Goal: Check status: Check status

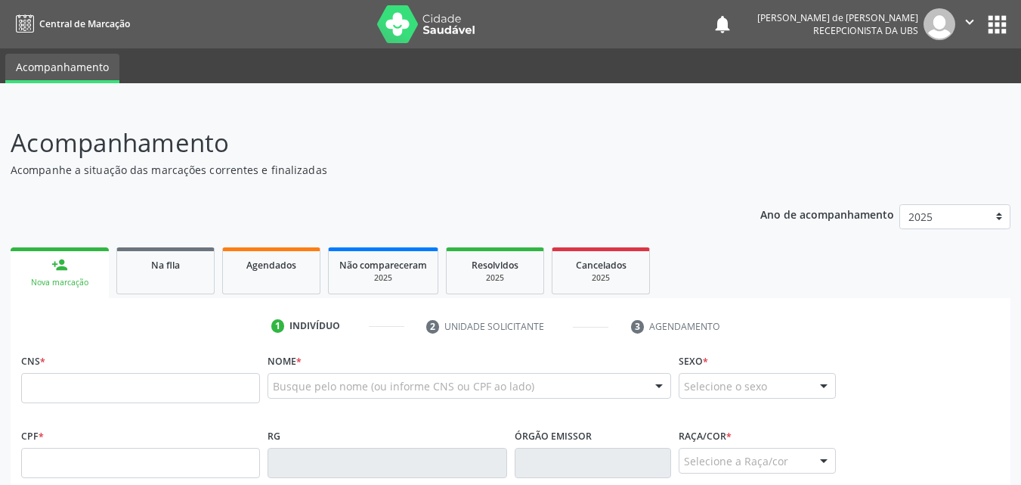
scroll to position [41, 0]
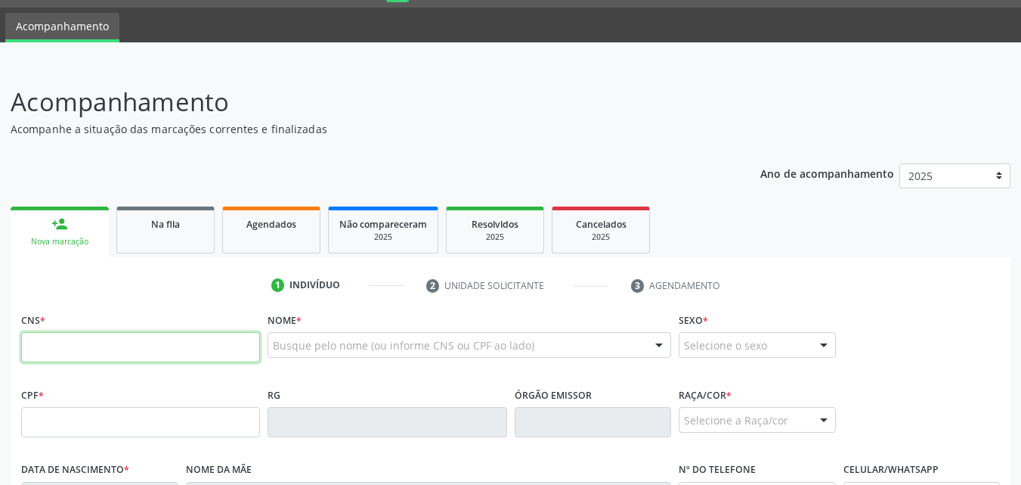
click at [48, 345] on input "text" at bounding box center [140, 347] width 239 height 30
type input "702 4013 6671 6427"
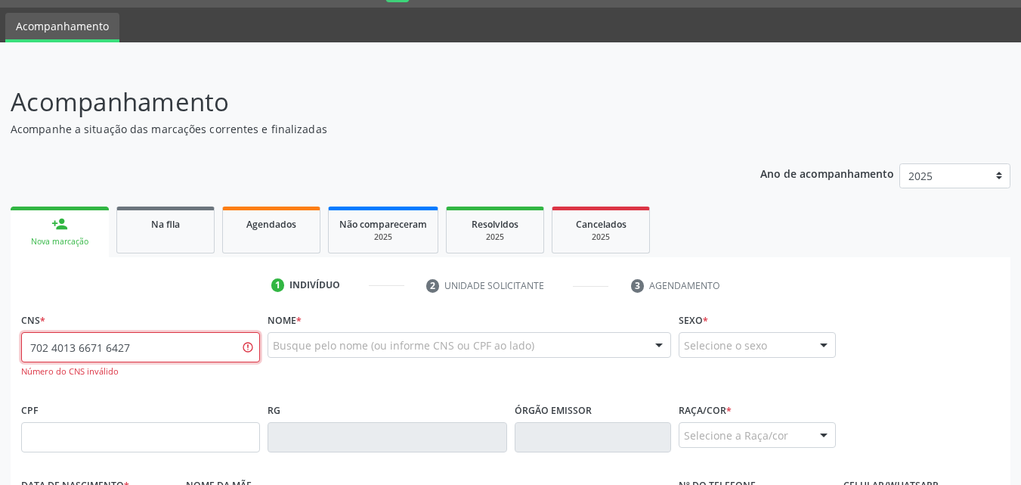
drag, startPoint x: 141, startPoint y: 348, endPoint x: 0, endPoint y: 326, distance: 143.0
click at [0, 327] on div "Acompanhamento Acompanhe a situação das marcações correntes e finalizadas Relat…" at bounding box center [510, 438] width 1021 height 751
click at [72, 344] on input "702 4011 6671 6427" at bounding box center [140, 347] width 239 height 30
click at [75, 348] on input "702 4016 6716 4279" at bounding box center [140, 347] width 239 height 30
click at [156, 348] on input "702 4016 6716 4279" at bounding box center [140, 347] width 239 height 30
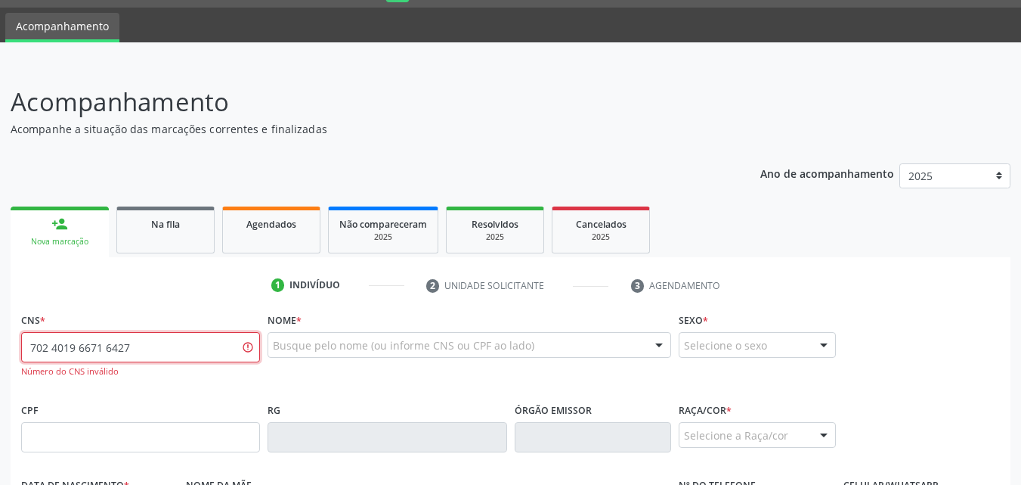
click at [166, 333] on input "702 4019 6671 6427" at bounding box center [140, 347] width 239 height 30
click at [166, 351] on input "702 4019 6671 6427" at bounding box center [140, 347] width 239 height 30
type input "702 4015 6671 6427"
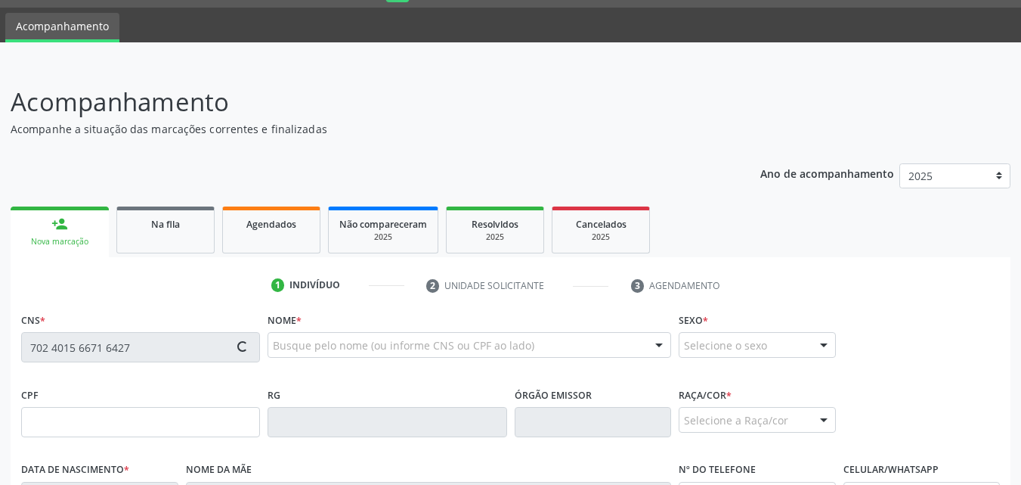
type input "[DATE]"
type input "[PERSON_NAME]"
type input "[PHONE_NUMBER]"
type input "S/N"
